Goal: Task Accomplishment & Management: Use online tool/utility

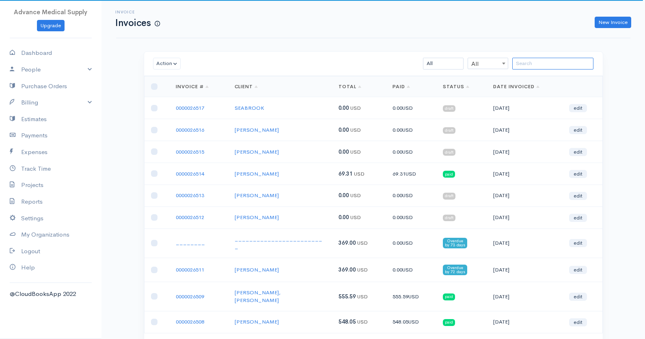
click at [524, 61] on input "search" at bounding box center [553, 64] width 81 height 12
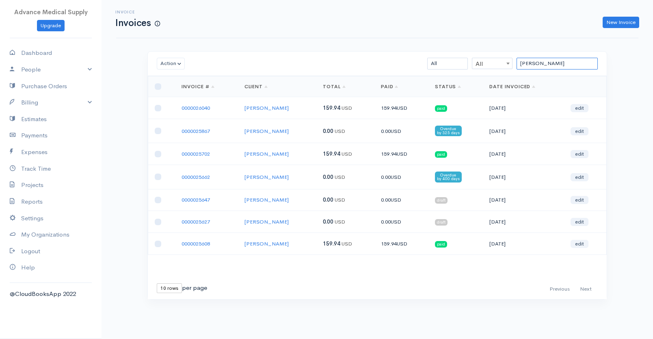
type input "[PERSON_NAME]"
click at [582, 245] on link "edit" at bounding box center [580, 244] width 18 height 8
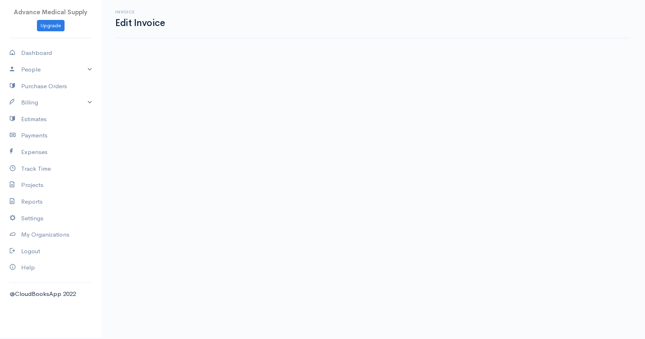
select select "[GEOGRAPHIC_DATA]"
select select "6.625"
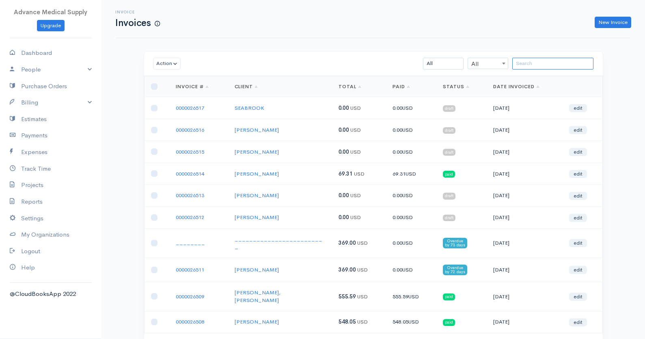
click at [528, 65] on input "search" at bounding box center [553, 64] width 81 height 12
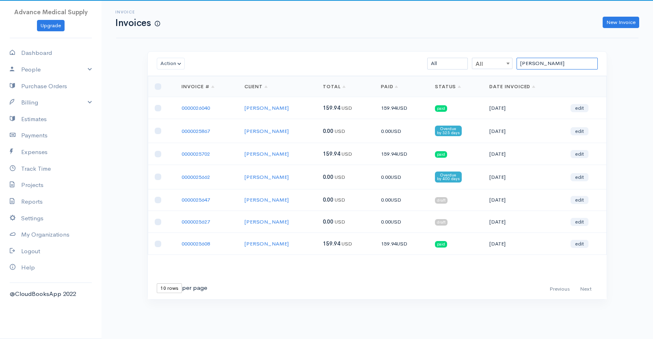
type input "[PERSON_NAME]"
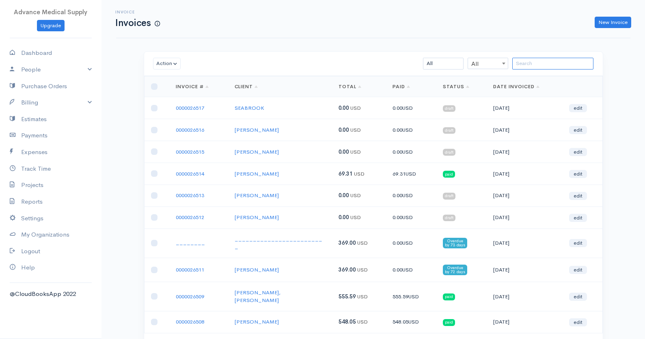
click at [542, 64] on input "search" at bounding box center [553, 64] width 81 height 12
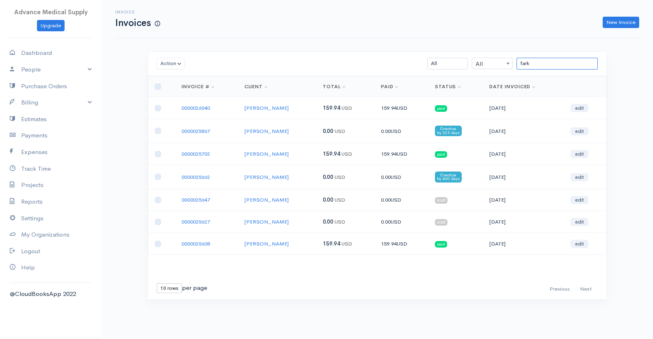
type input "fark"
